Goal: Transaction & Acquisition: Purchase product/service

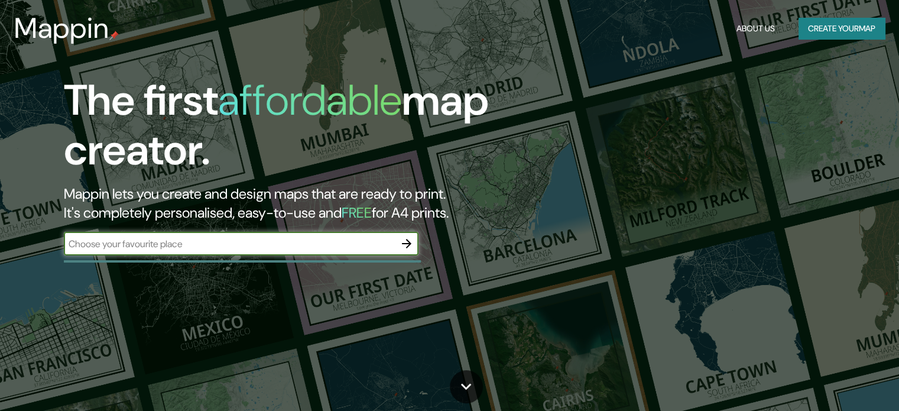
click at [177, 244] on input "text" at bounding box center [229, 244] width 331 height 14
type input "CONCEPCION"
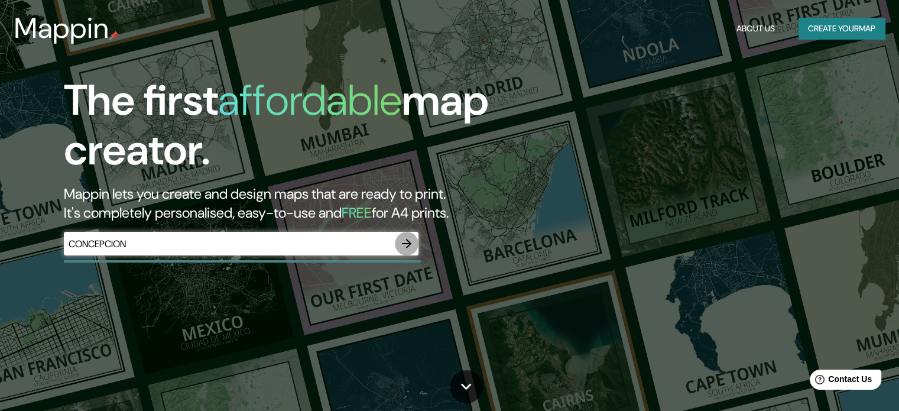
click at [409, 243] on icon "button" at bounding box center [406, 243] width 9 height 9
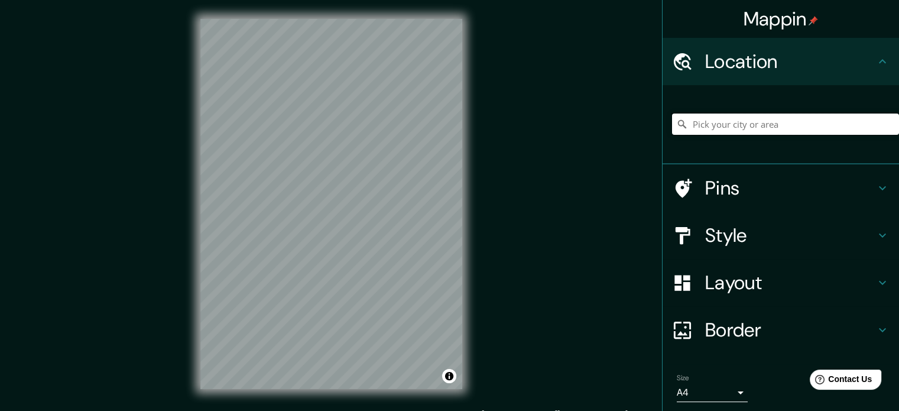
click at [715, 115] on input "Pick your city or area" at bounding box center [785, 123] width 227 height 21
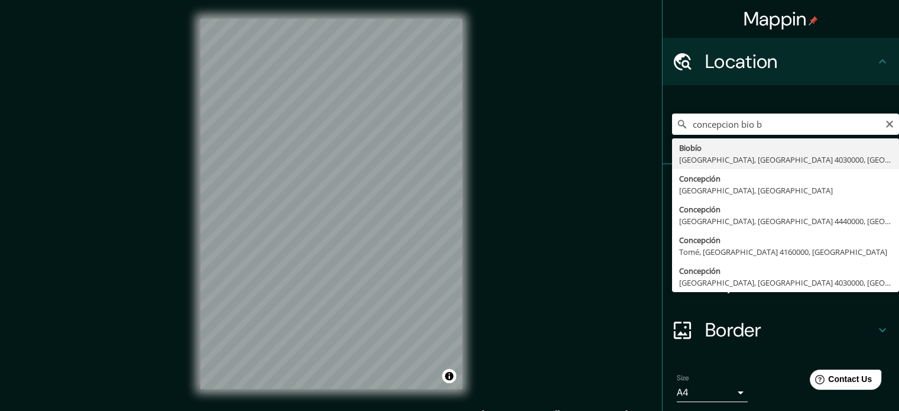
type input "Biobío, [GEOGRAPHIC_DATA], [GEOGRAPHIC_DATA] 4030000, [GEOGRAPHIC_DATA]"
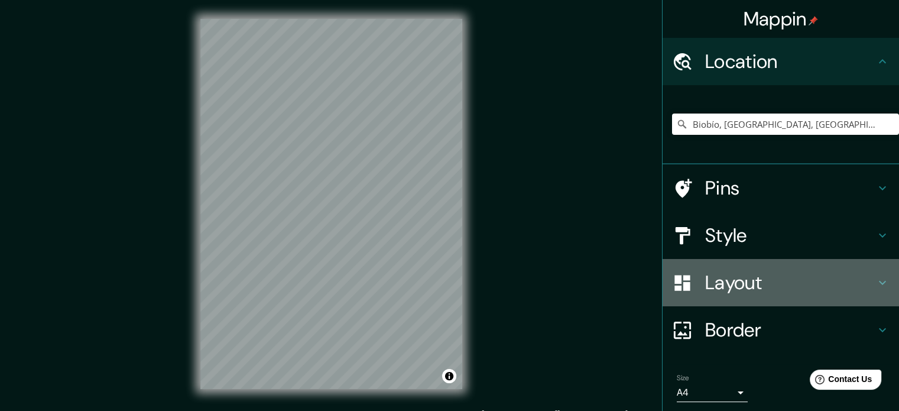
click at [718, 282] on h4 "Layout" at bounding box center [790, 283] width 170 height 24
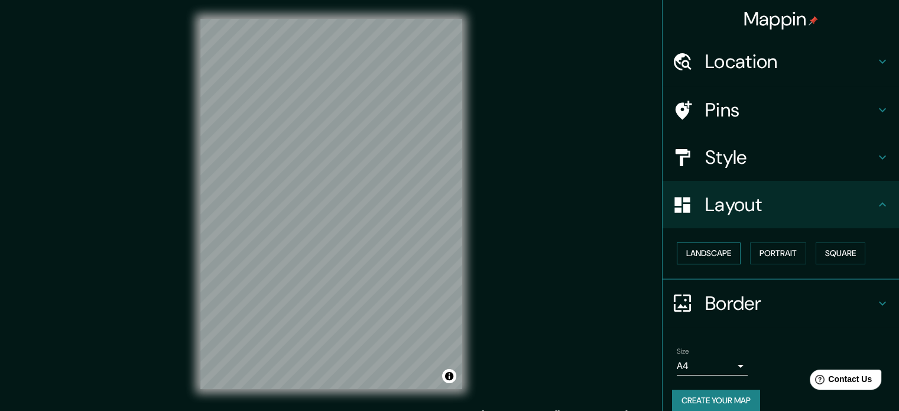
click at [707, 253] on button "Landscape" at bounding box center [708, 253] width 64 height 22
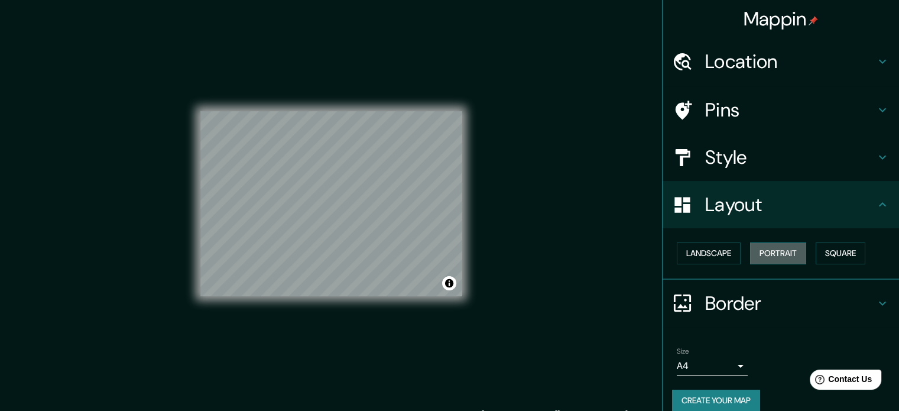
click at [766, 250] on button "Portrait" at bounding box center [778, 253] width 56 height 22
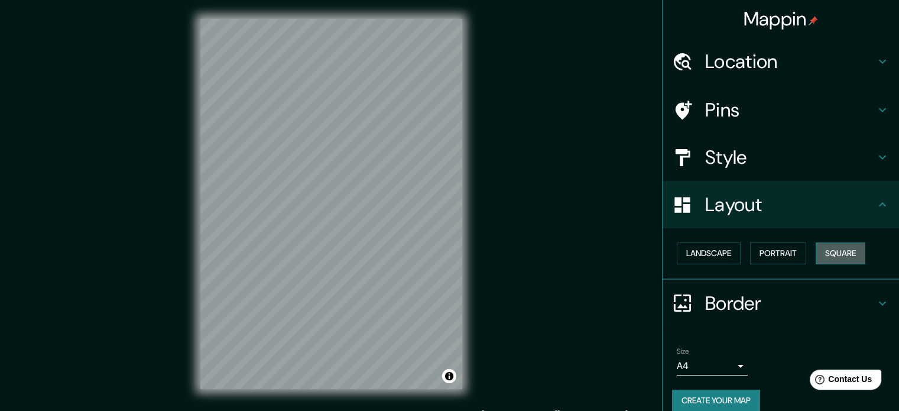
click at [845, 252] on button "Square" at bounding box center [840, 253] width 50 height 22
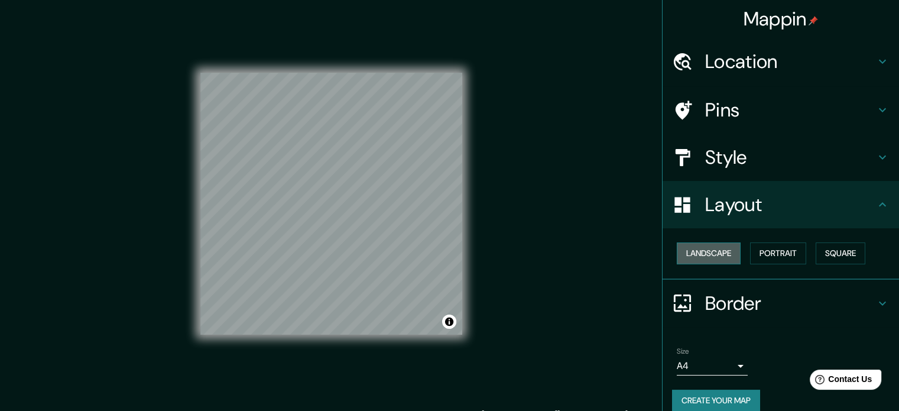
click at [709, 250] on button "Landscape" at bounding box center [708, 253] width 64 height 22
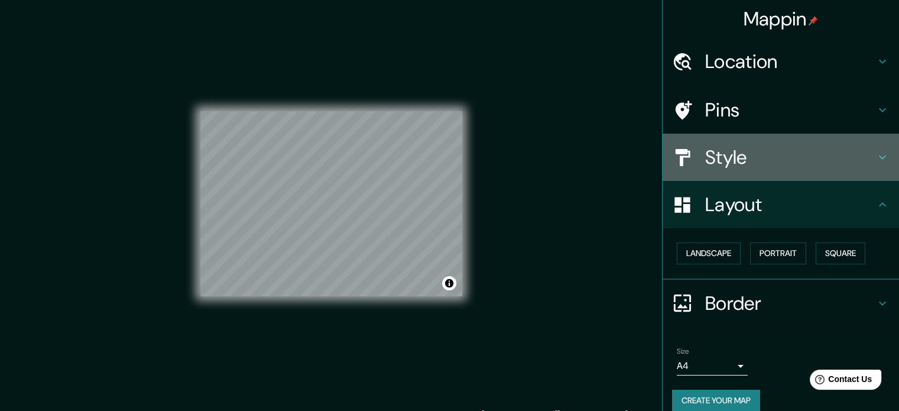
click at [711, 160] on h4 "Style" at bounding box center [790, 157] width 170 height 24
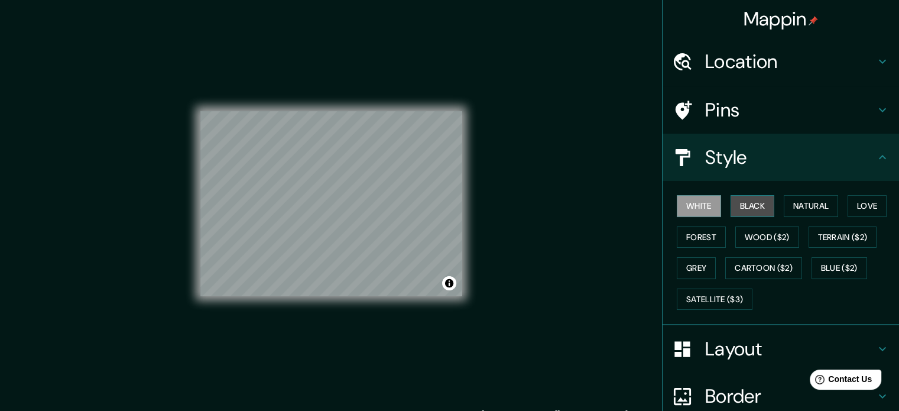
click at [741, 212] on button "Black" at bounding box center [752, 206] width 44 height 22
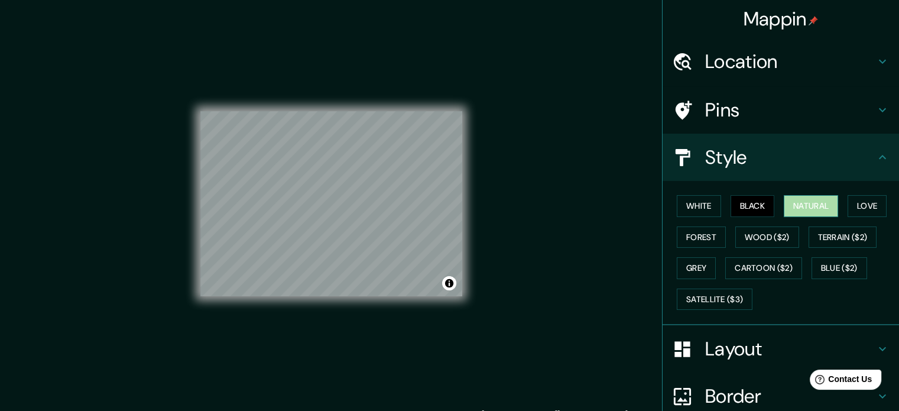
click at [786, 206] on button "Natural" at bounding box center [810, 206] width 54 height 22
click at [855, 204] on button "Love" at bounding box center [866, 206] width 39 height 22
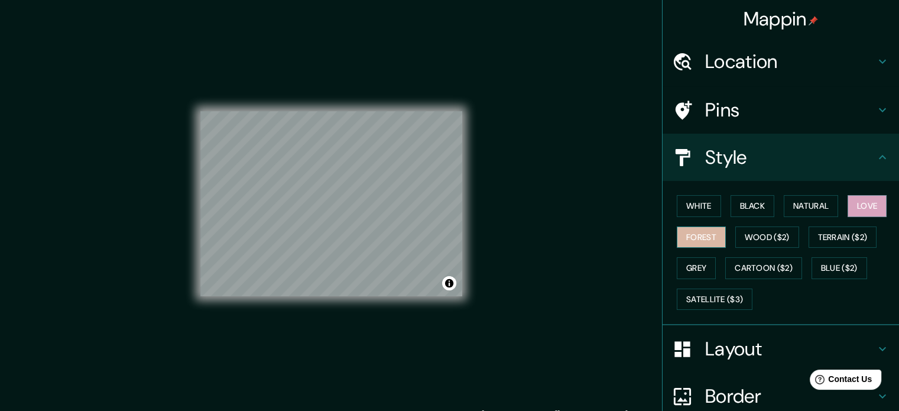
click at [681, 229] on button "Forest" at bounding box center [700, 237] width 49 height 22
click at [683, 264] on button "Grey" at bounding box center [695, 268] width 39 height 22
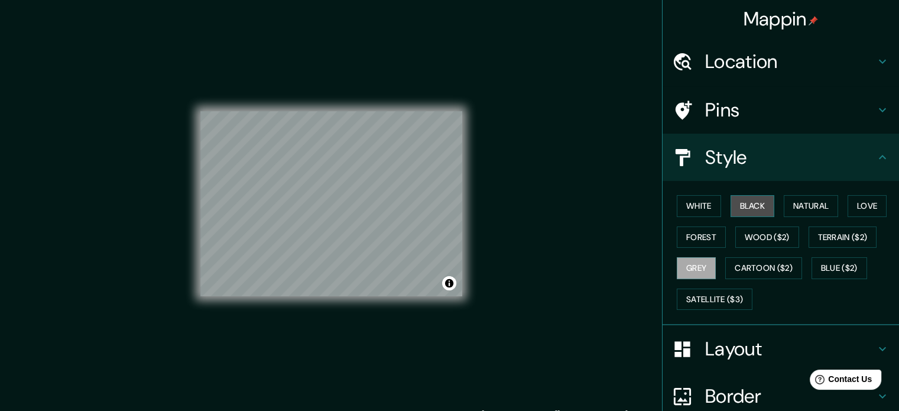
click at [736, 207] on button "Black" at bounding box center [752, 206] width 44 height 22
click at [688, 202] on button "White" at bounding box center [698, 206] width 44 height 22
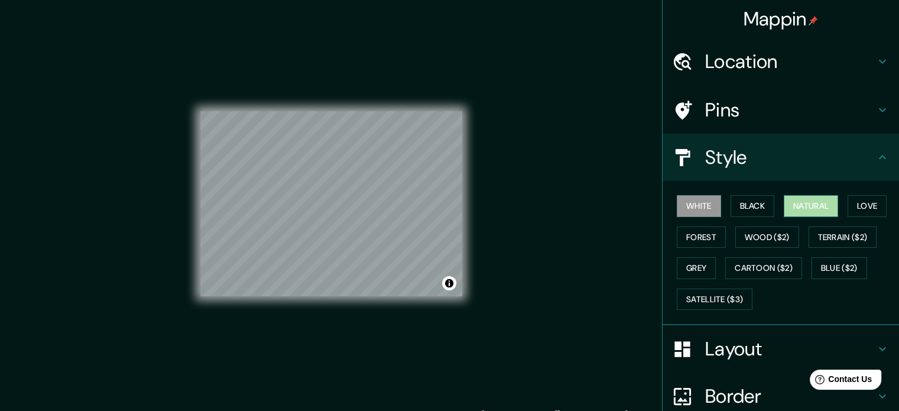
click at [803, 203] on button "Natural" at bounding box center [810, 206] width 54 height 22
click at [740, 211] on button "Black" at bounding box center [752, 206] width 44 height 22
click at [731, 103] on h4 "Pins" at bounding box center [790, 110] width 170 height 24
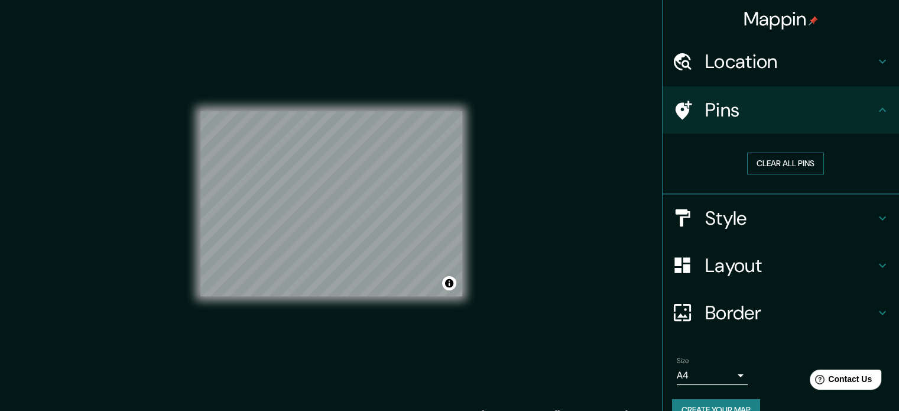
drag, startPoint x: 731, startPoint y: 103, endPoint x: 759, endPoint y: 158, distance: 61.0
click at [759, 158] on ul "Location [GEOGRAPHIC_DATA], [GEOGRAPHIC_DATA], [GEOGRAPHIC_DATA] 4030000, [GEOG…" at bounding box center [780, 236] width 236 height 396
click at [759, 158] on button "Clear all pins" at bounding box center [785, 163] width 77 height 22
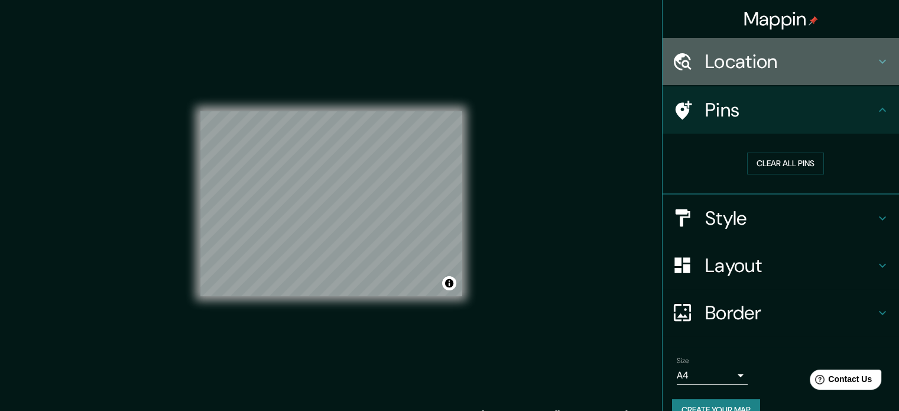
click at [747, 58] on h4 "Location" at bounding box center [790, 62] width 170 height 24
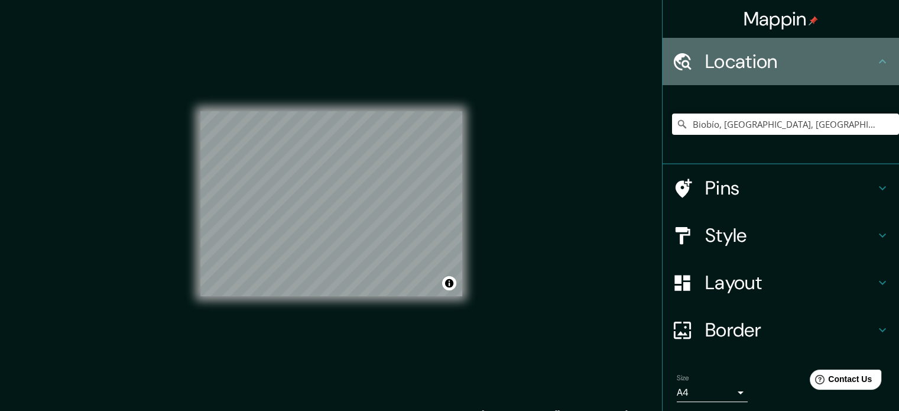
click at [760, 76] on div "Location" at bounding box center [780, 61] width 236 height 47
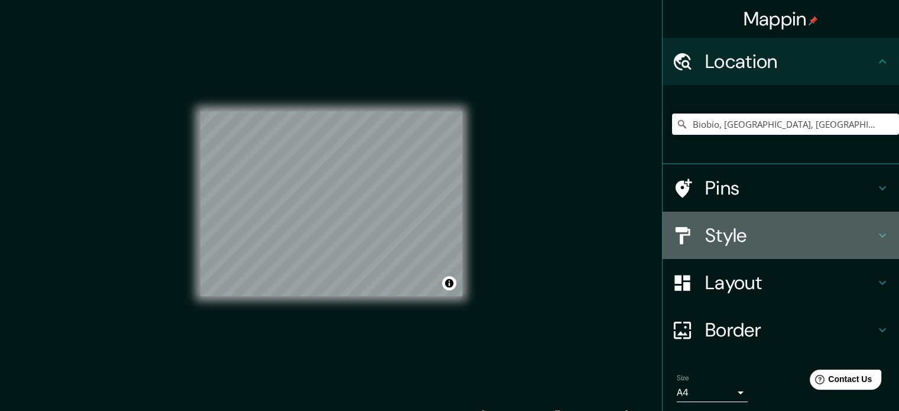
click at [731, 239] on h4 "Style" at bounding box center [790, 235] width 170 height 24
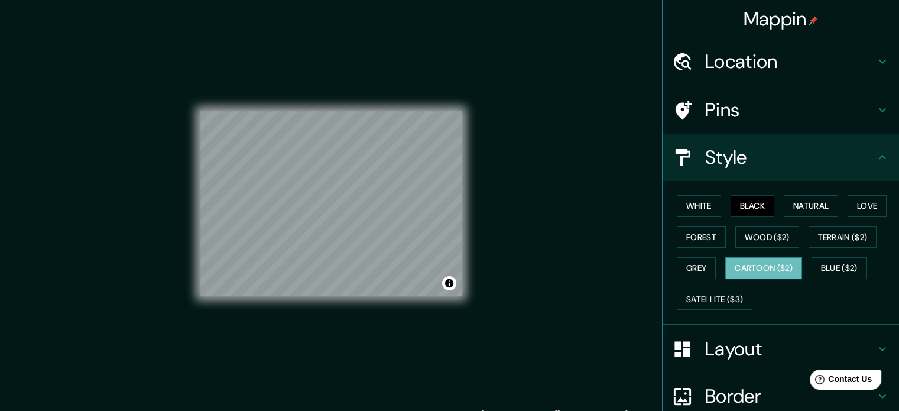
click at [737, 262] on button "Cartoon ($2)" at bounding box center [763, 268] width 77 height 22
click at [745, 241] on button "Wood ($2)" at bounding box center [767, 237] width 64 height 22
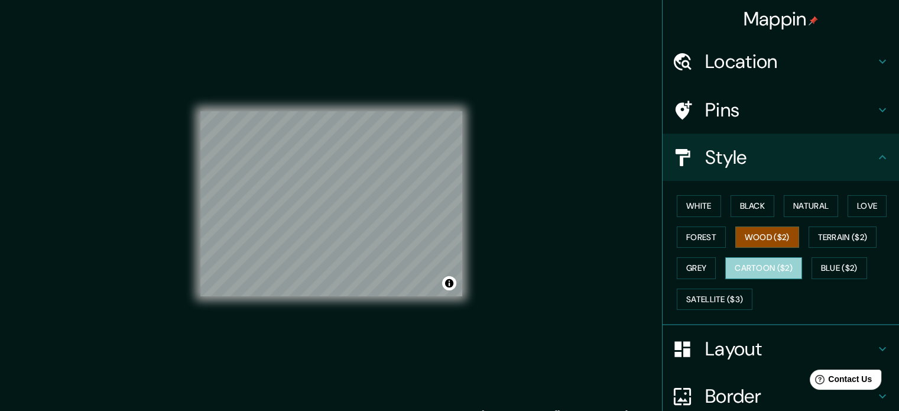
click at [742, 266] on button "Cartoon ($2)" at bounding box center [763, 268] width 77 height 22
click at [376, 320] on div "© Mapbox © OpenStreetMap Improve this map" at bounding box center [331, 204] width 262 height 370
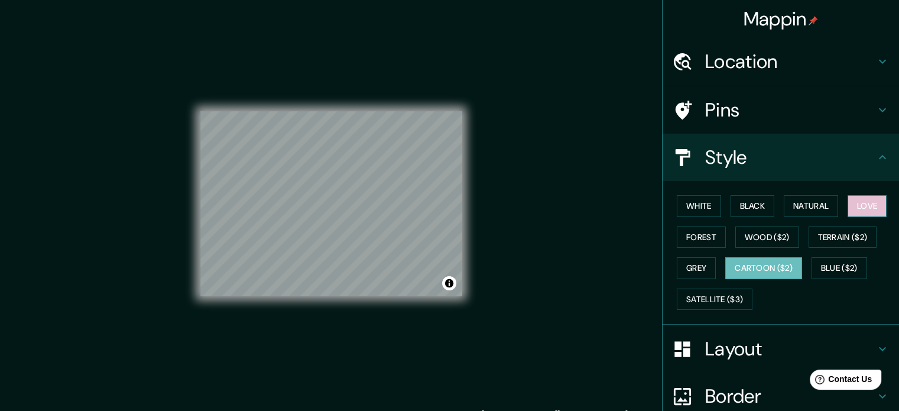
click at [863, 213] on button "Love" at bounding box center [866, 206] width 39 height 22
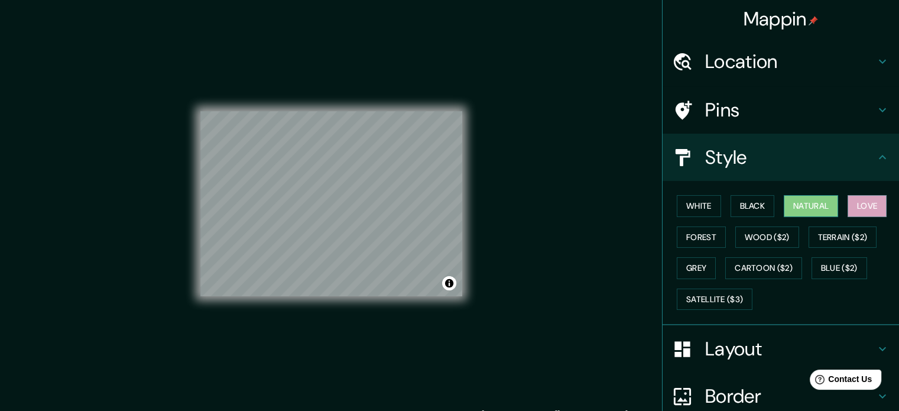
click at [798, 204] on button "Natural" at bounding box center [810, 206] width 54 height 22
click at [747, 199] on button "Black" at bounding box center [752, 206] width 44 height 22
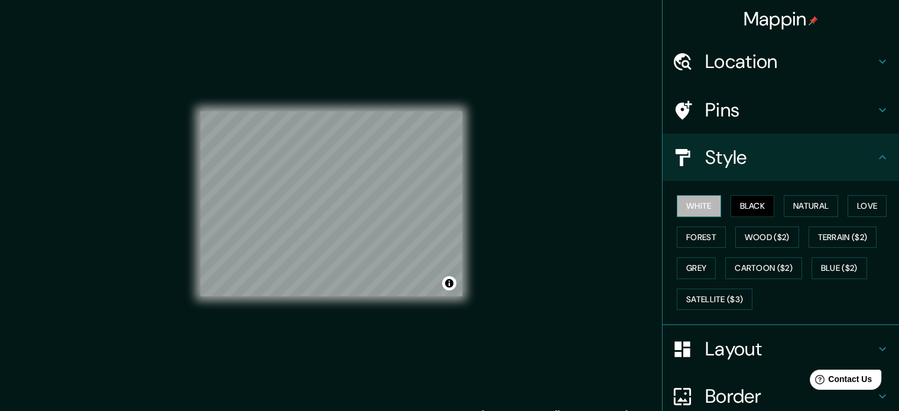
click at [690, 208] on button "White" at bounding box center [698, 206] width 44 height 22
click at [696, 233] on button "Forest" at bounding box center [700, 237] width 49 height 22
click at [688, 255] on div "White Black Natural Love Forest Wood ($2) Terrain ($2) Grey Cartoon ($2) Blue (…" at bounding box center [785, 252] width 227 height 124
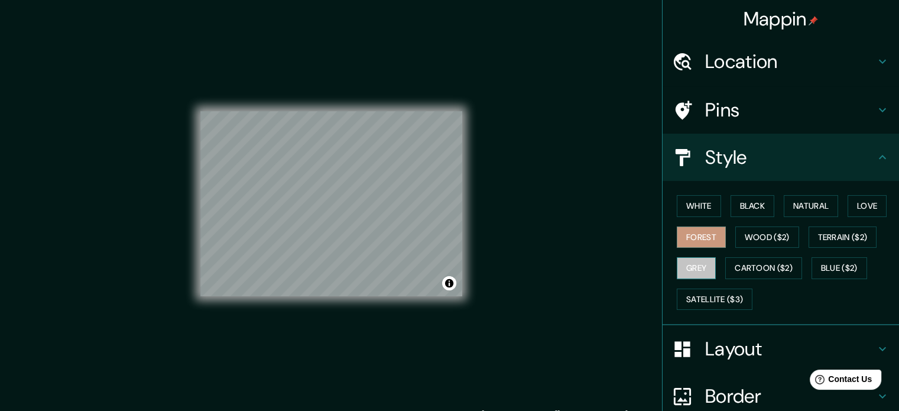
click at [688, 261] on button "Grey" at bounding box center [695, 268] width 39 height 22
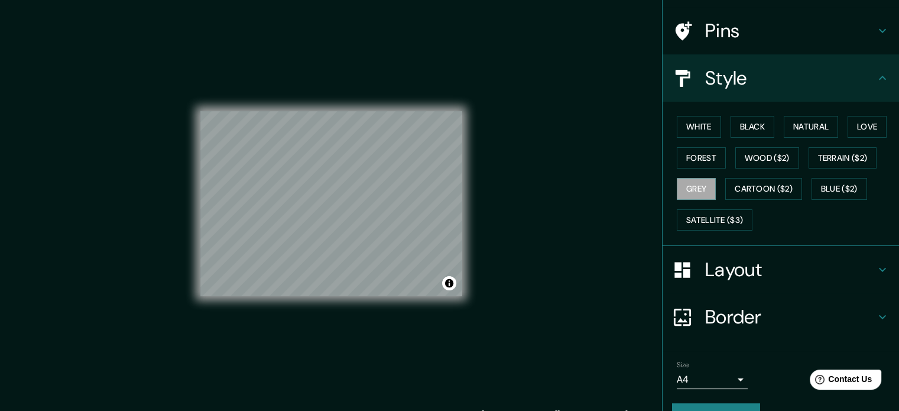
scroll to position [105, 0]
